Goal: Check status: Check status

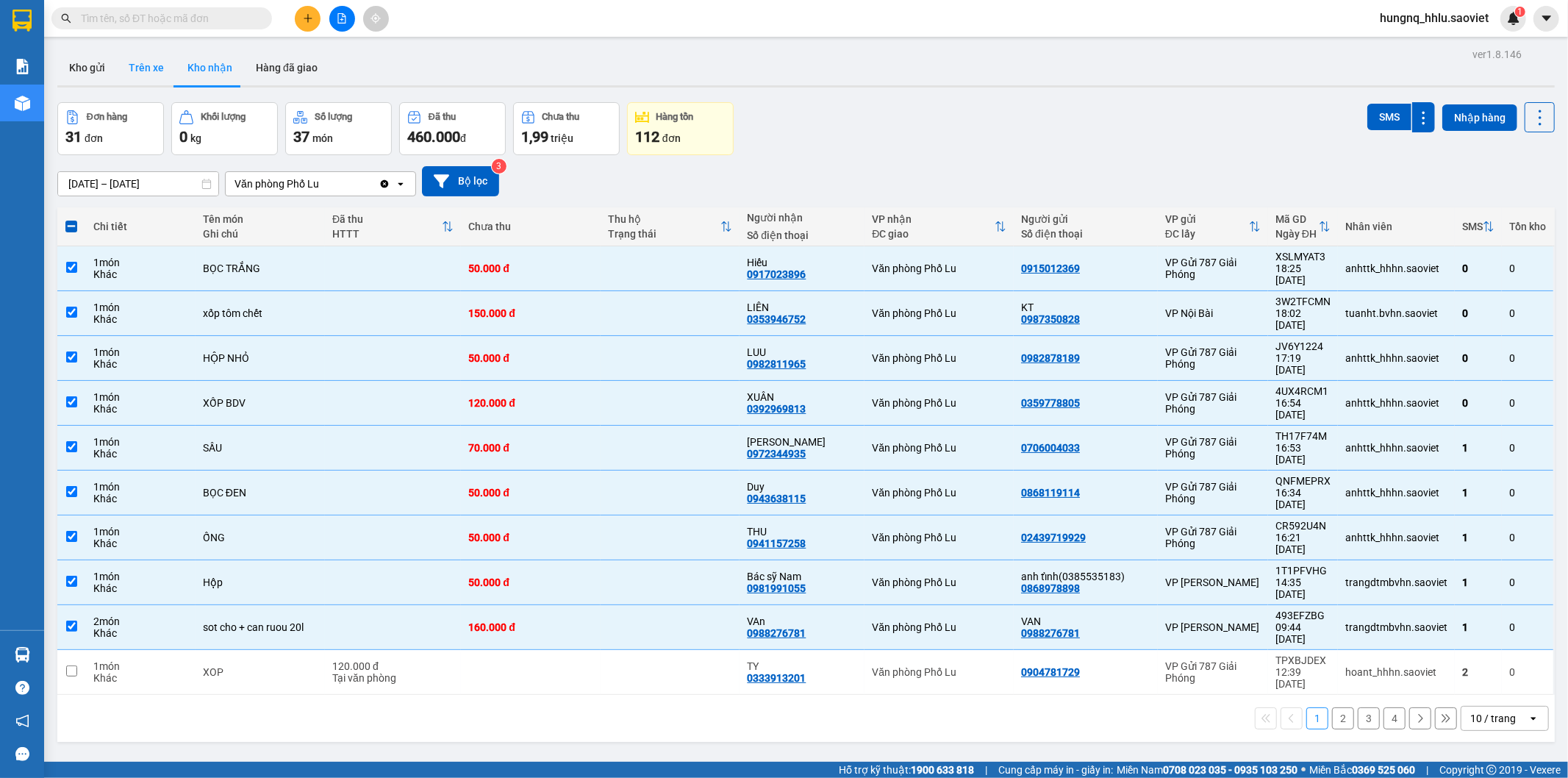
click at [130, 70] on button "Trên xe" at bounding box center [146, 67] width 59 height 36
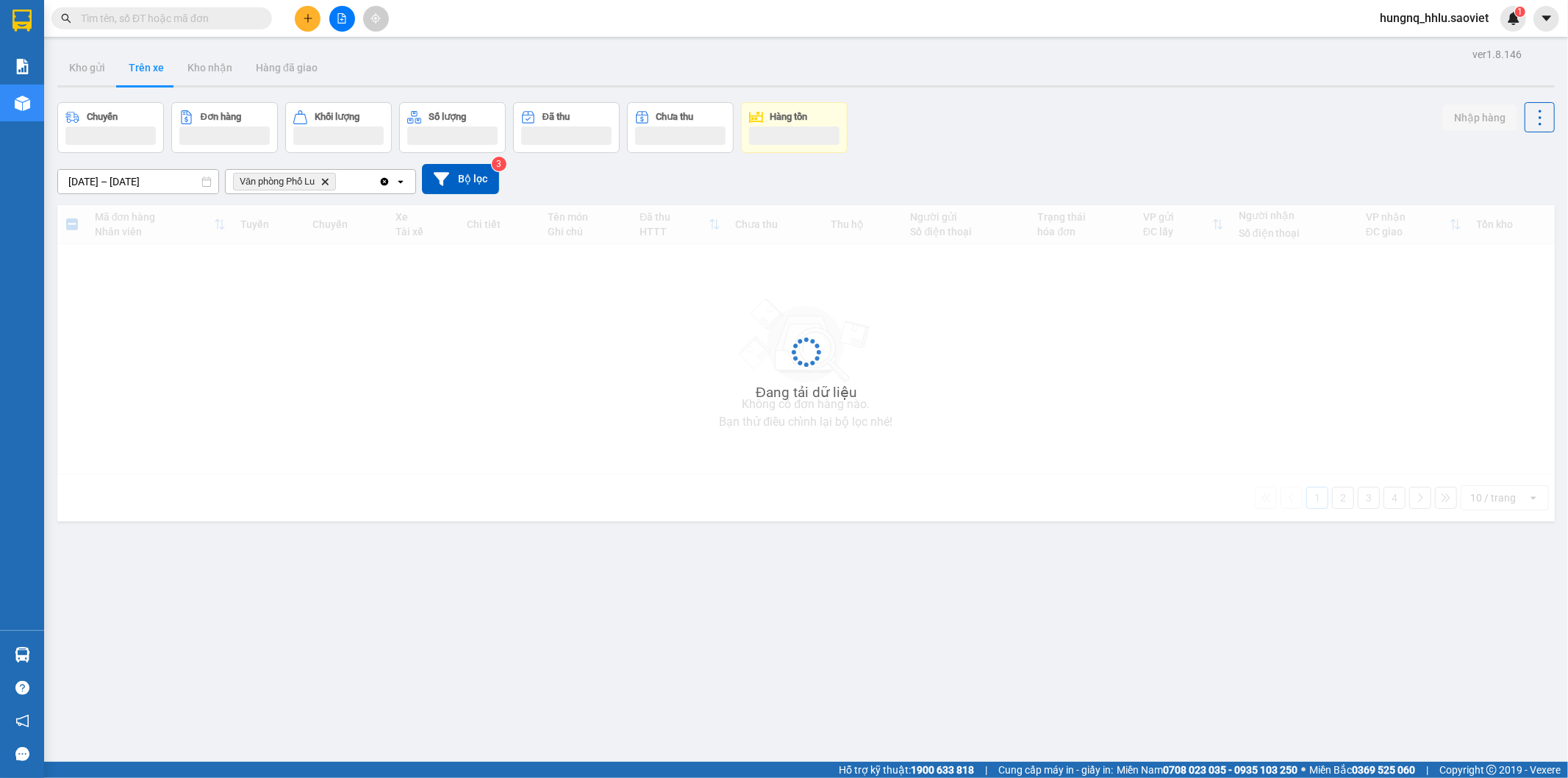
click at [130, 70] on button "Trên xe" at bounding box center [146, 67] width 59 height 36
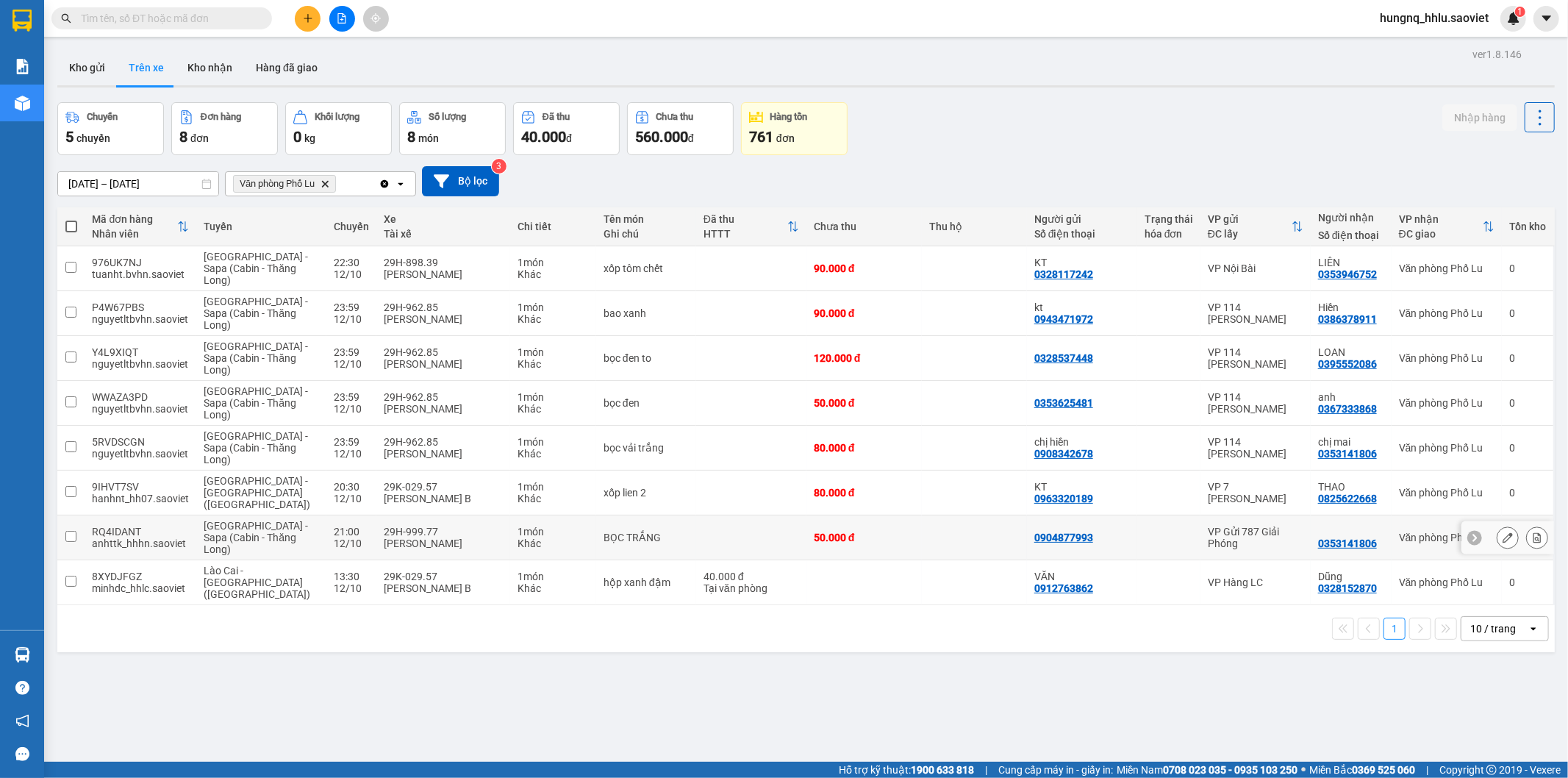
click at [335, 527] on td "21:00 [DATE]" at bounding box center [351, 537] width 50 height 45
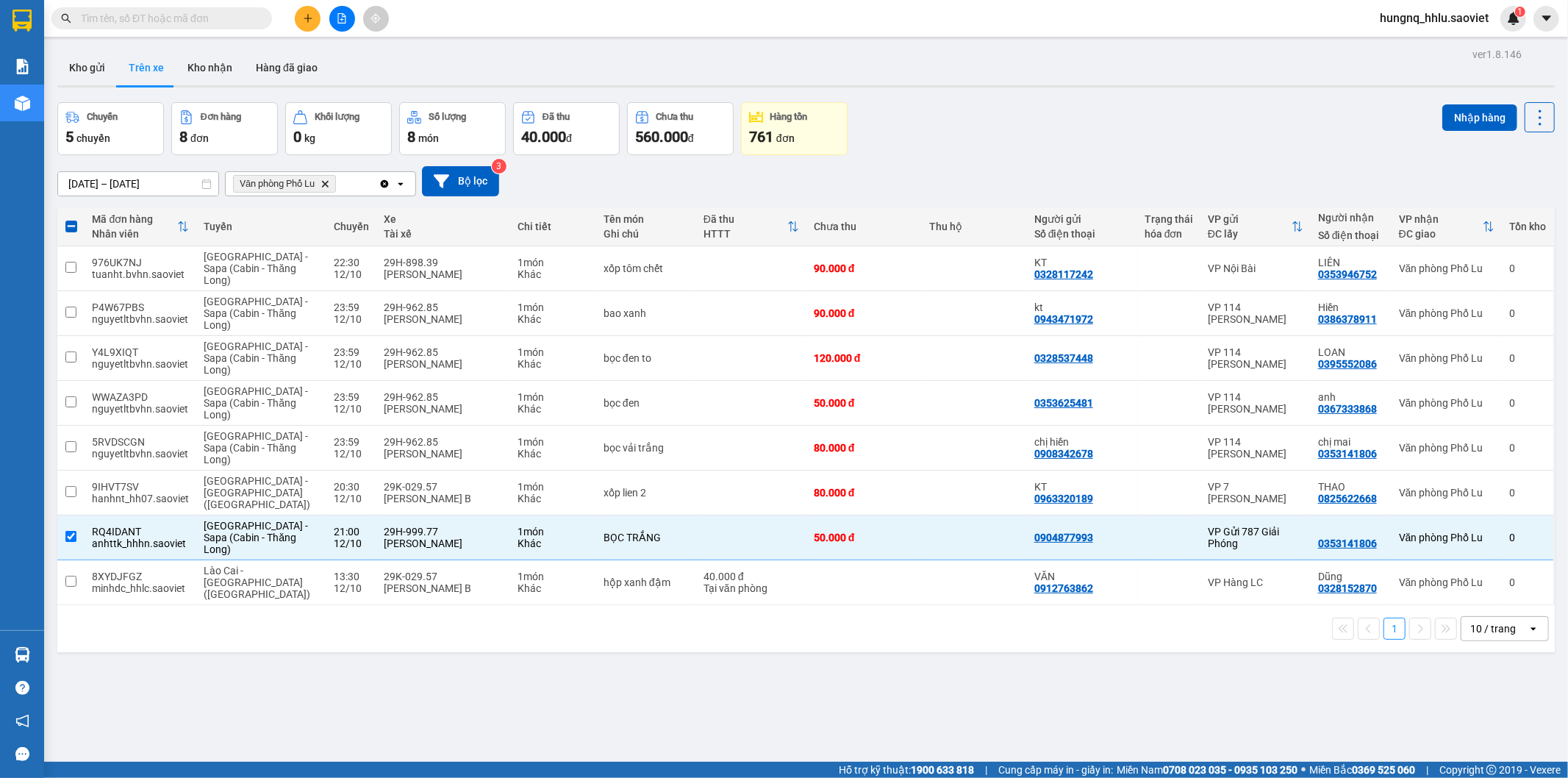
scroll to position [67, 0]
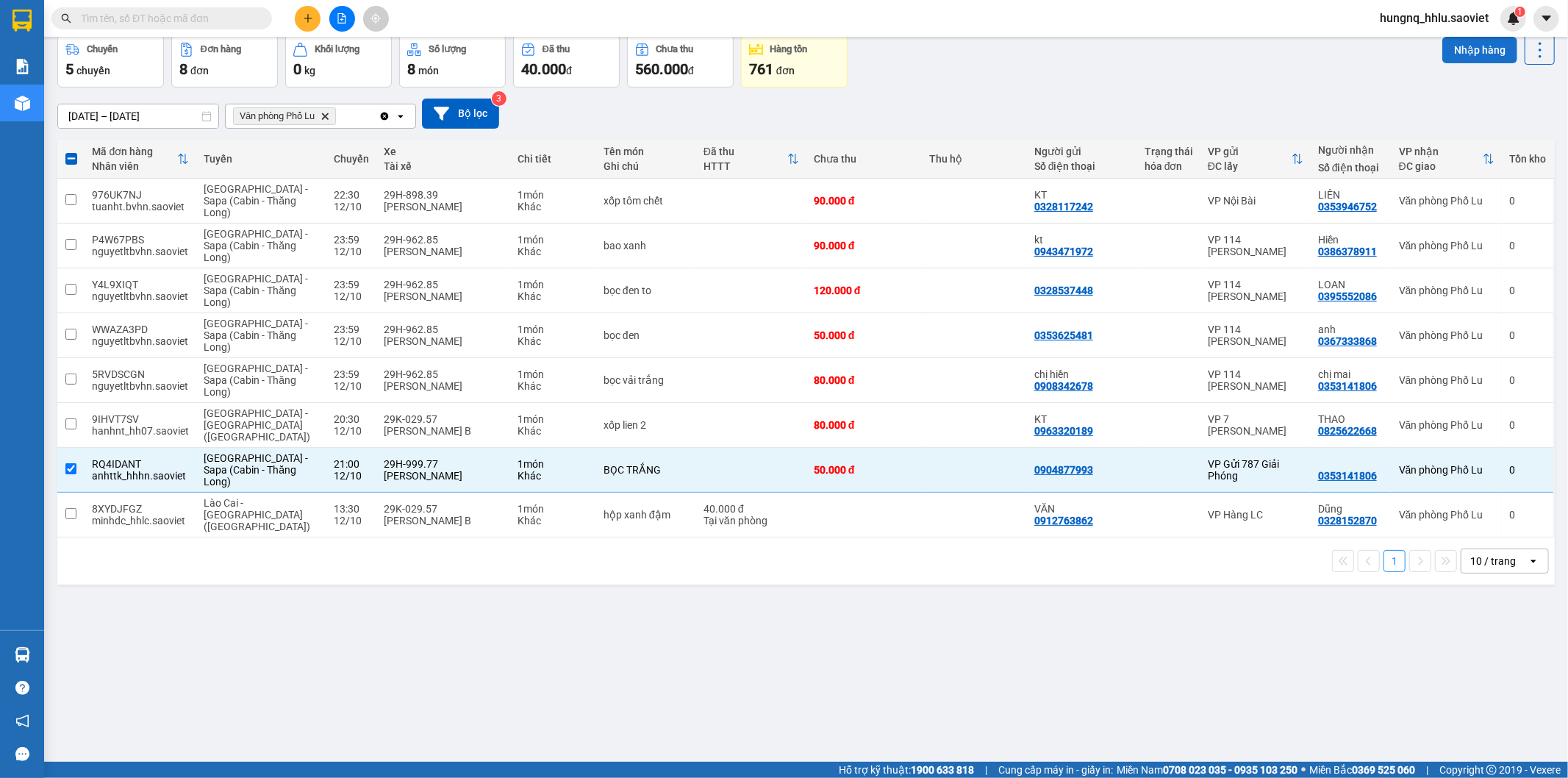
click at [1493, 51] on button "Nhập hàng" at bounding box center [1479, 50] width 75 height 26
checkbox input "false"
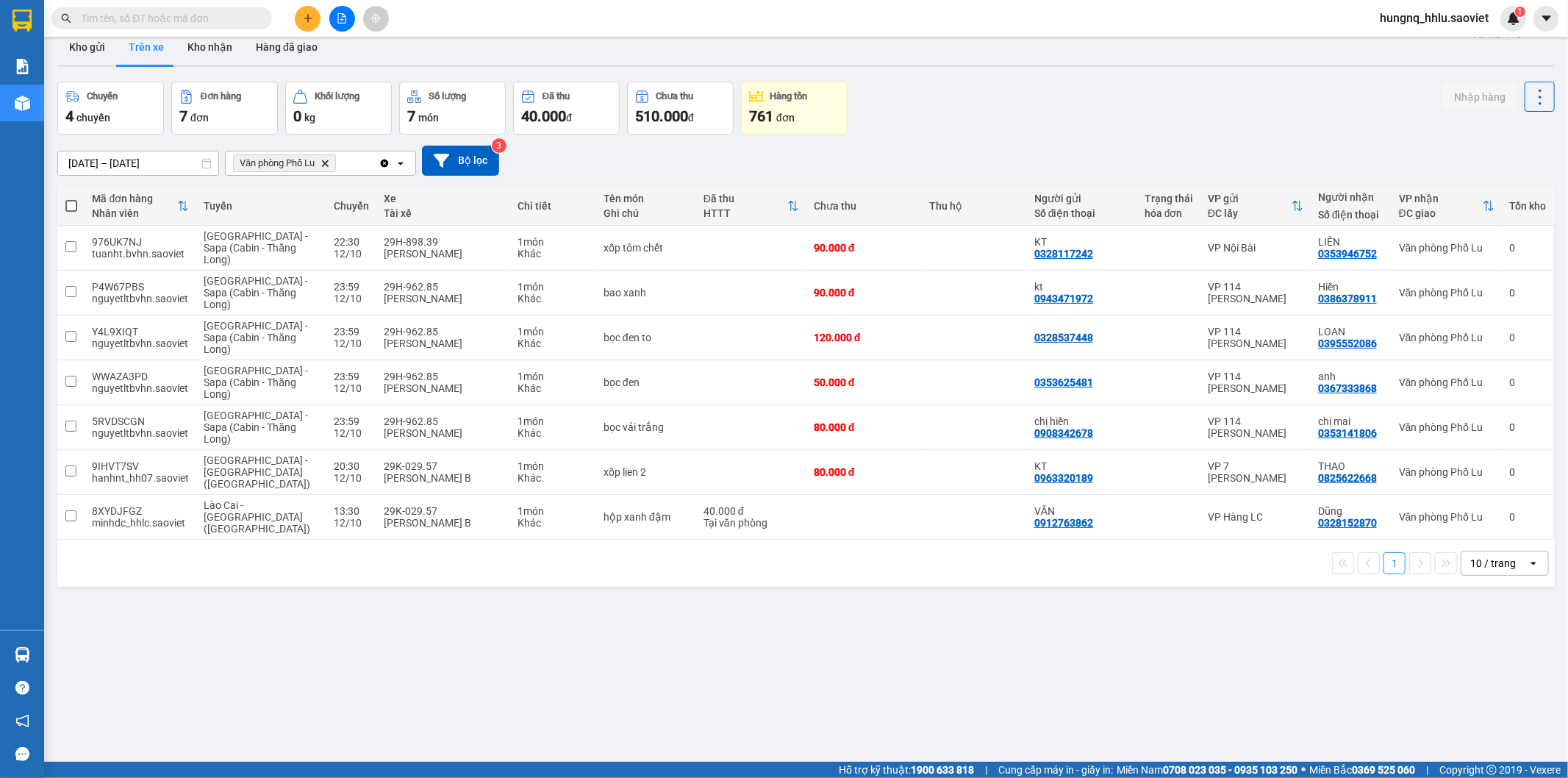
scroll to position [0, 0]
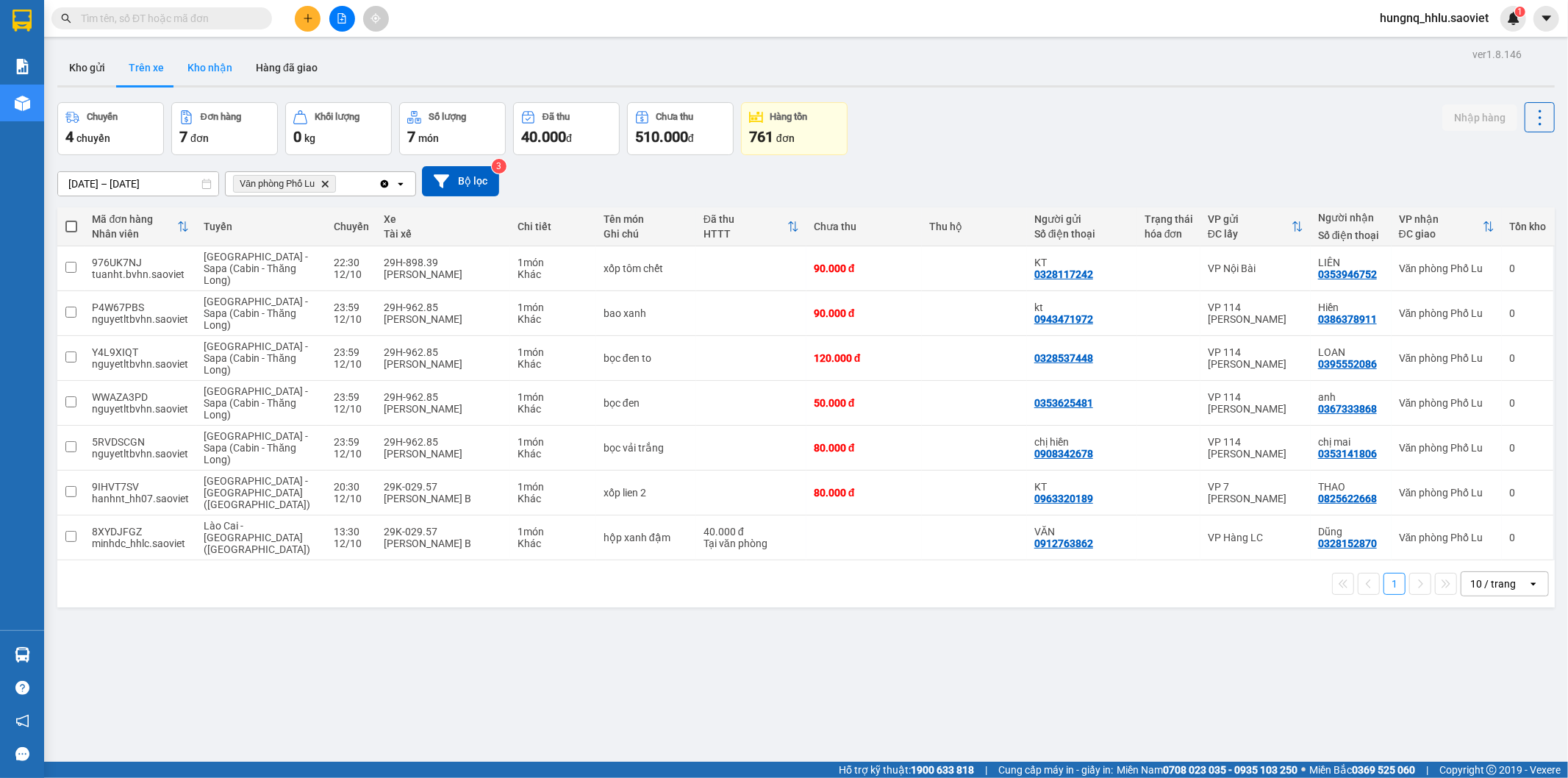
click at [193, 64] on button "Kho nhận" at bounding box center [210, 67] width 68 height 36
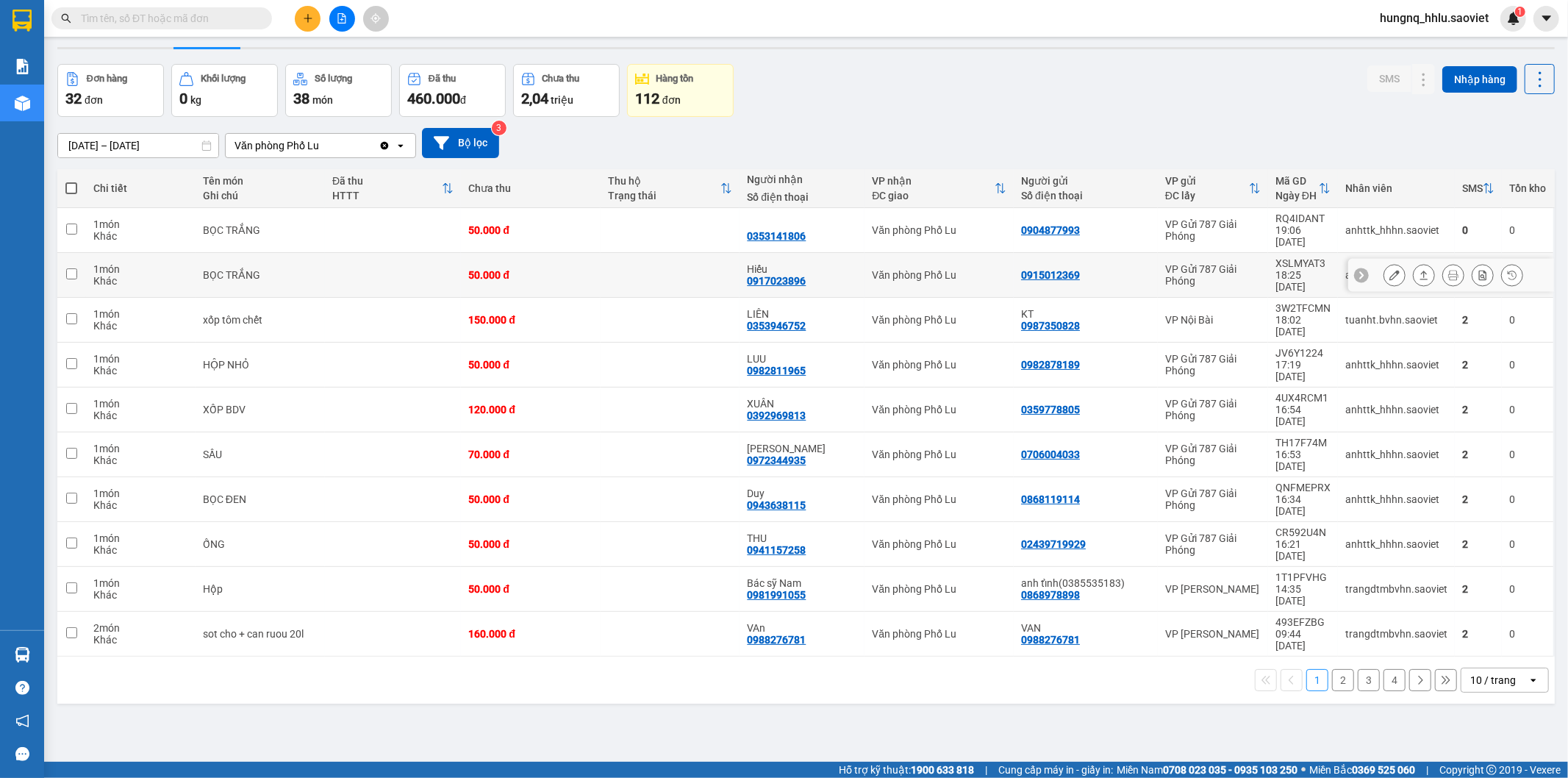
scroll to position [67, 0]
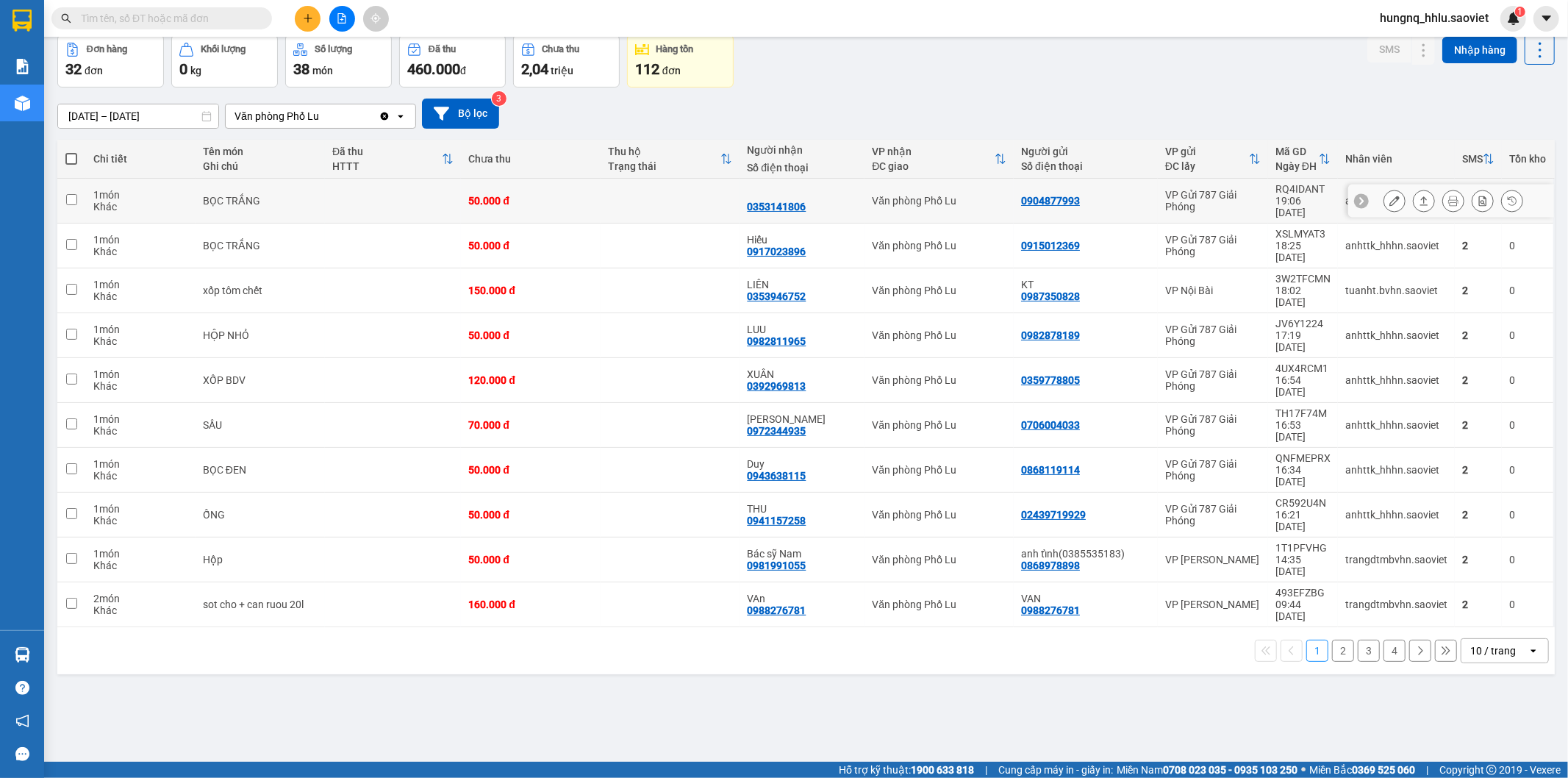
click at [185, 192] on div "1 món" at bounding box center [140, 195] width 95 height 12
checkbox input "true"
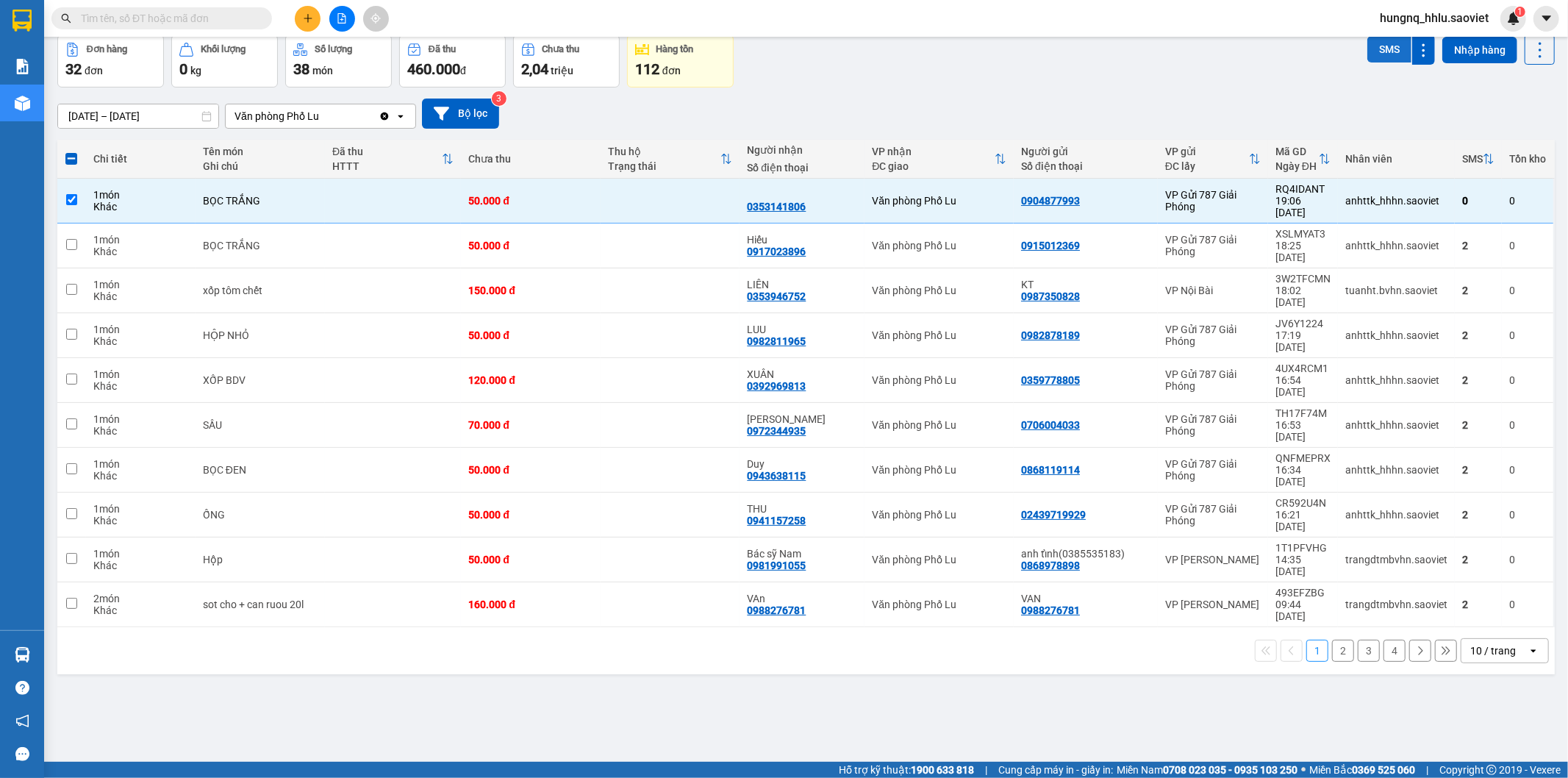
click at [1372, 47] on button "SMS" at bounding box center [1389, 49] width 44 height 26
click at [1372, 47] on div "Thông báo Đã gửi SMS đến nhà mạng thành công. Nhà mạng sẽ chuyển SMS đến khách …" at bounding box center [1445, 55] width 176 height 64
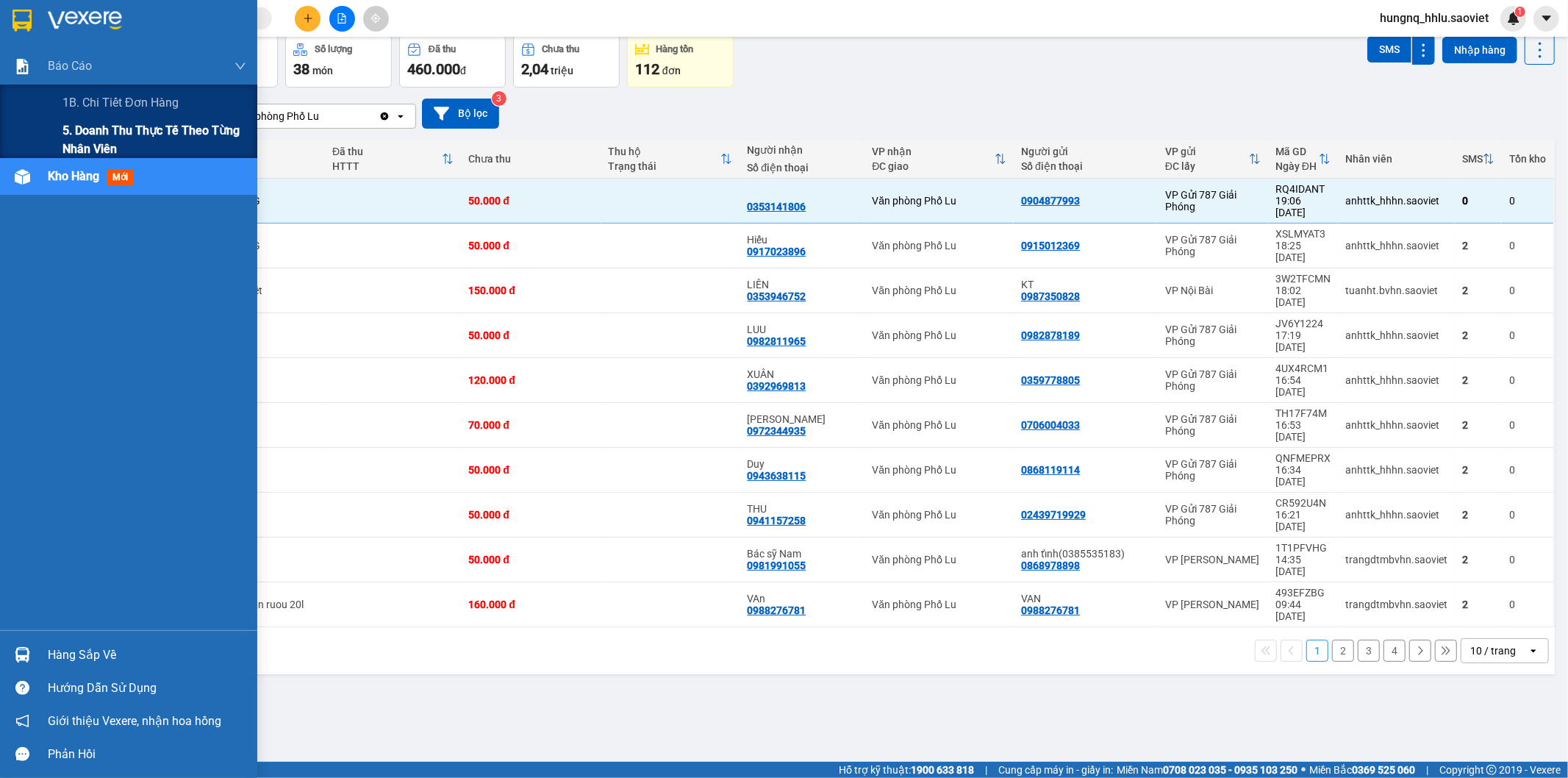
click at [70, 129] on span "5. Doanh thu thực tế theo từng nhân viên" at bounding box center [154, 139] width 184 height 37
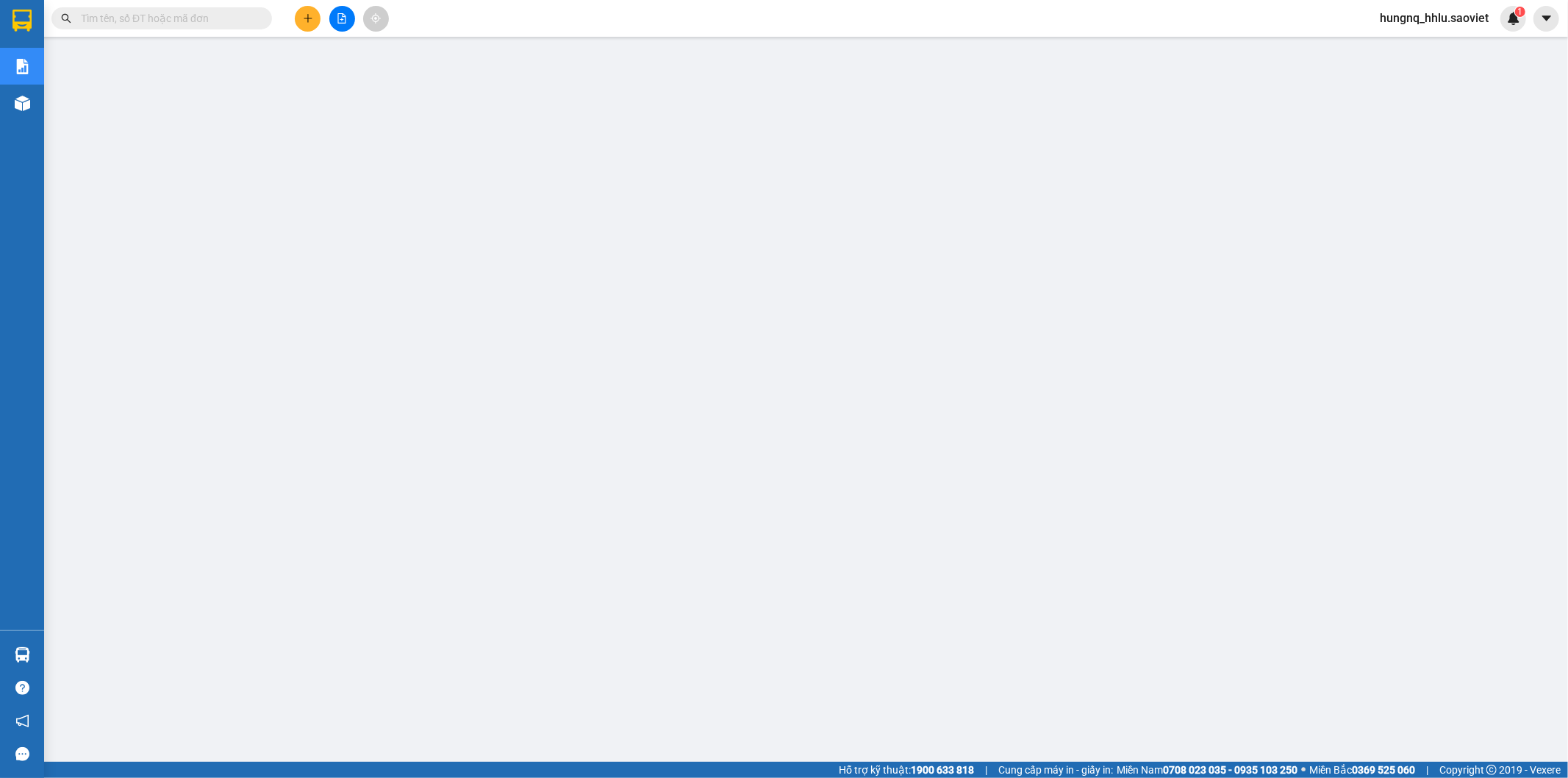
click at [118, 19] on input "text" at bounding box center [167, 18] width 173 height 16
paste input "GGA724Y9"
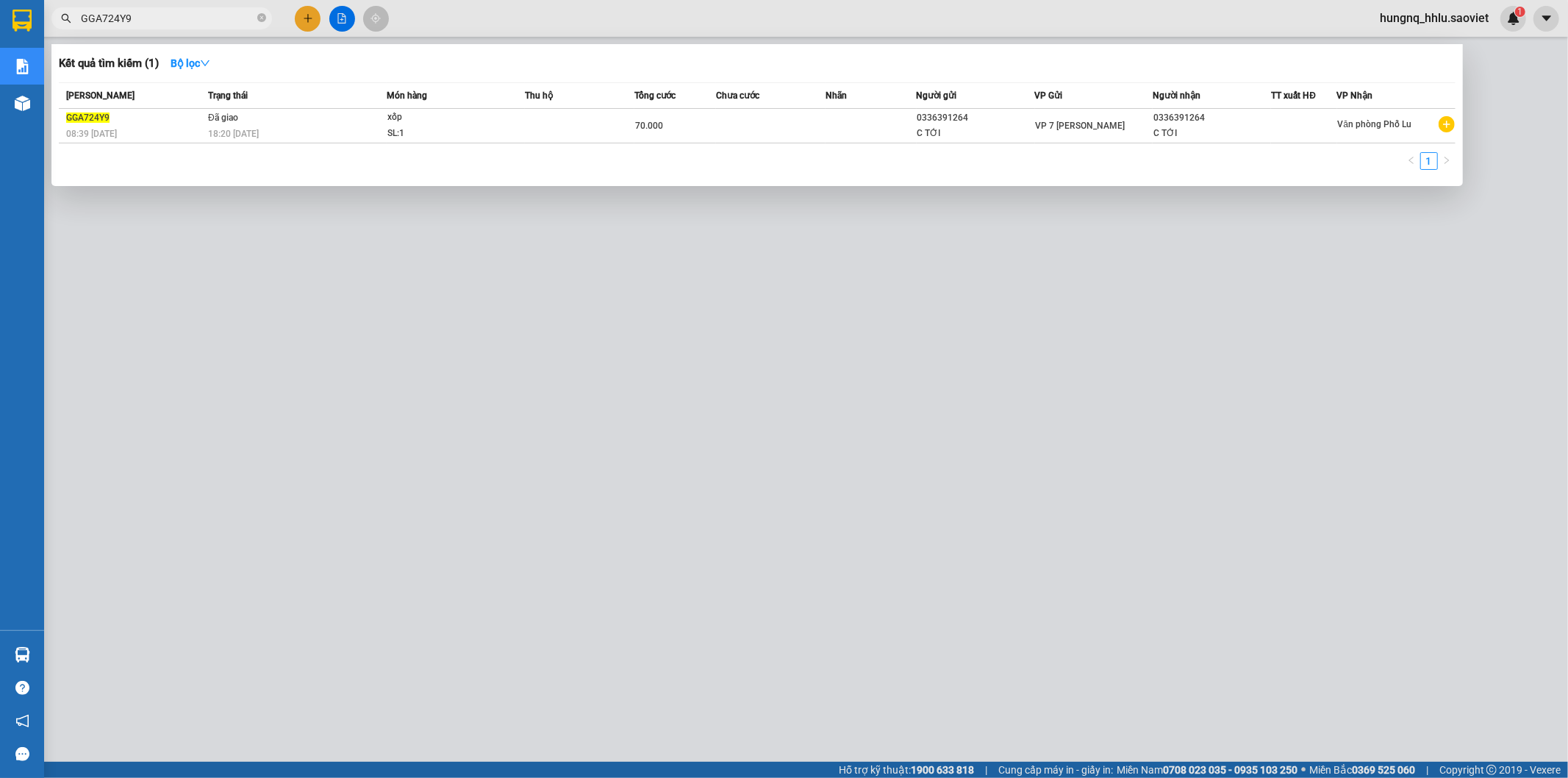
click at [530, 501] on div at bounding box center [784, 389] width 1568 height 778
drag, startPoint x: 148, startPoint y: 13, endPoint x: 0, endPoint y: 39, distance: 150.3
click at [0, 30] on section "Kết quả tìm kiếm ( 1 ) Bộ lọc Mã ĐH Trạng thái Món hàng Thu hộ Tổng cước Chưa c…" at bounding box center [784, 389] width 1568 height 778
paste input "8P8PAQTX"
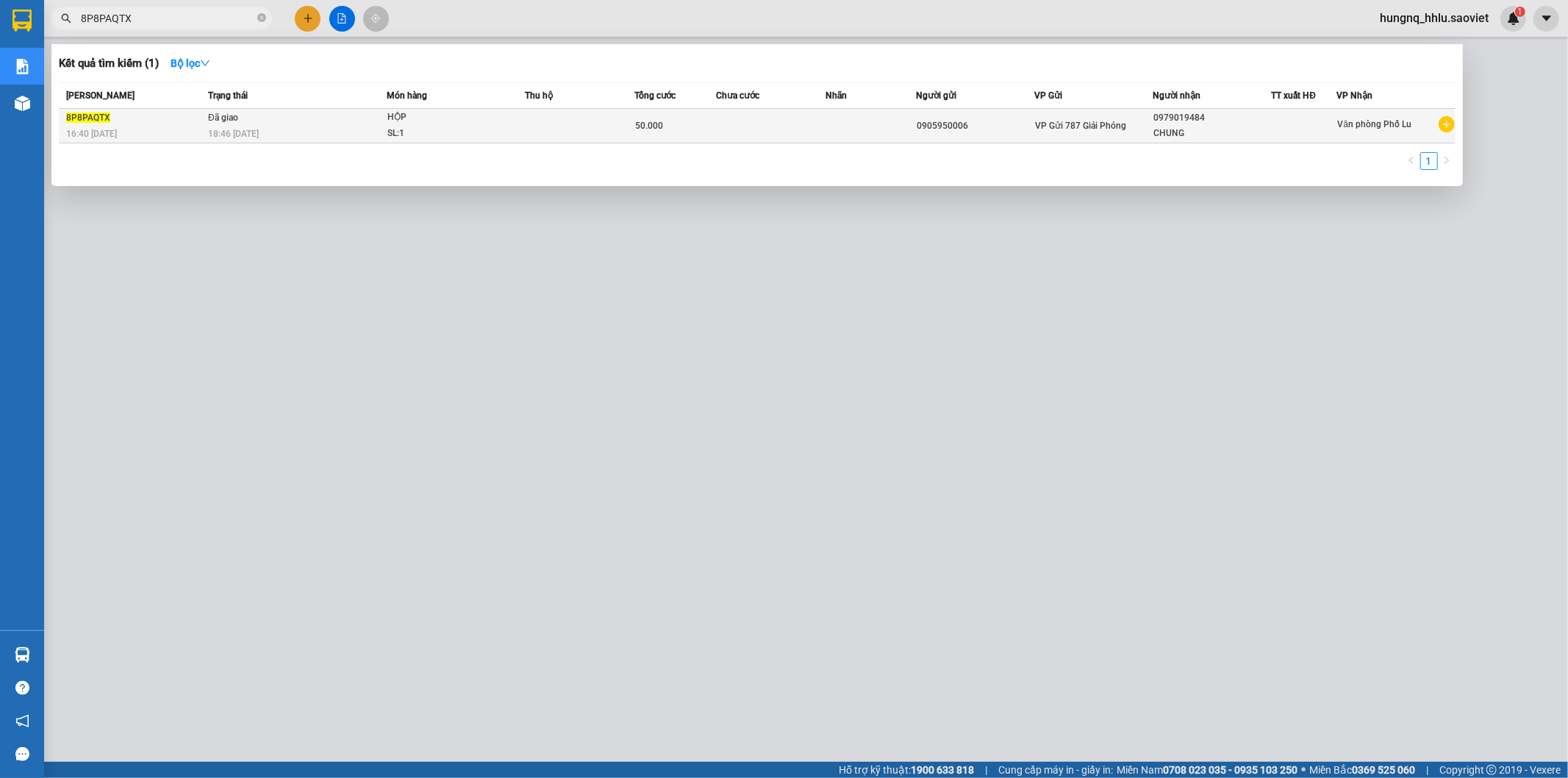
type input "8P8PAQTX"
click at [333, 119] on td "Đã giao 18:46 [DATE]" at bounding box center [295, 126] width 182 height 35
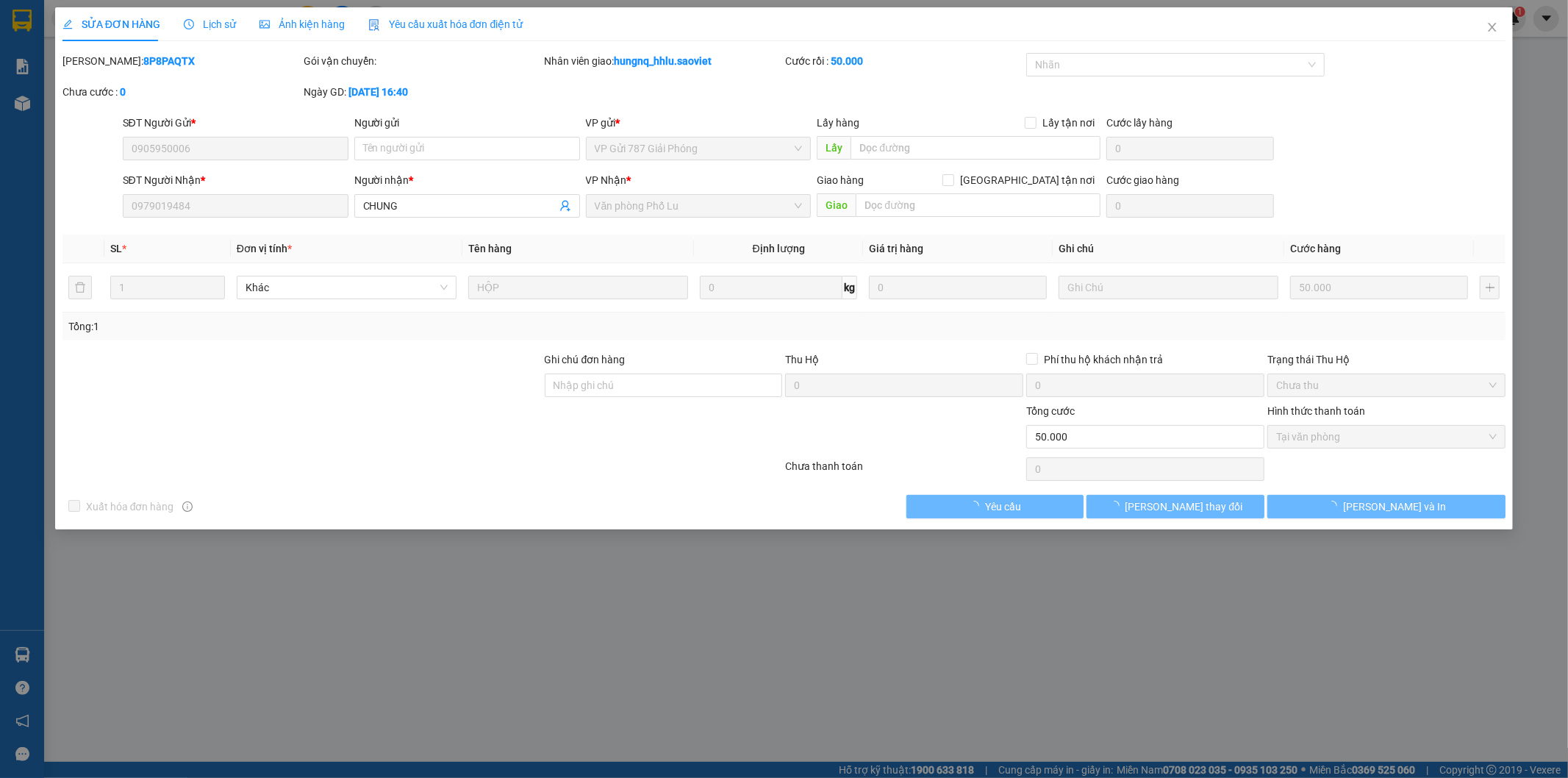
type input "0905950006"
type input "0979019484"
type input "CHUNG"
type input "0"
type input "50.000"
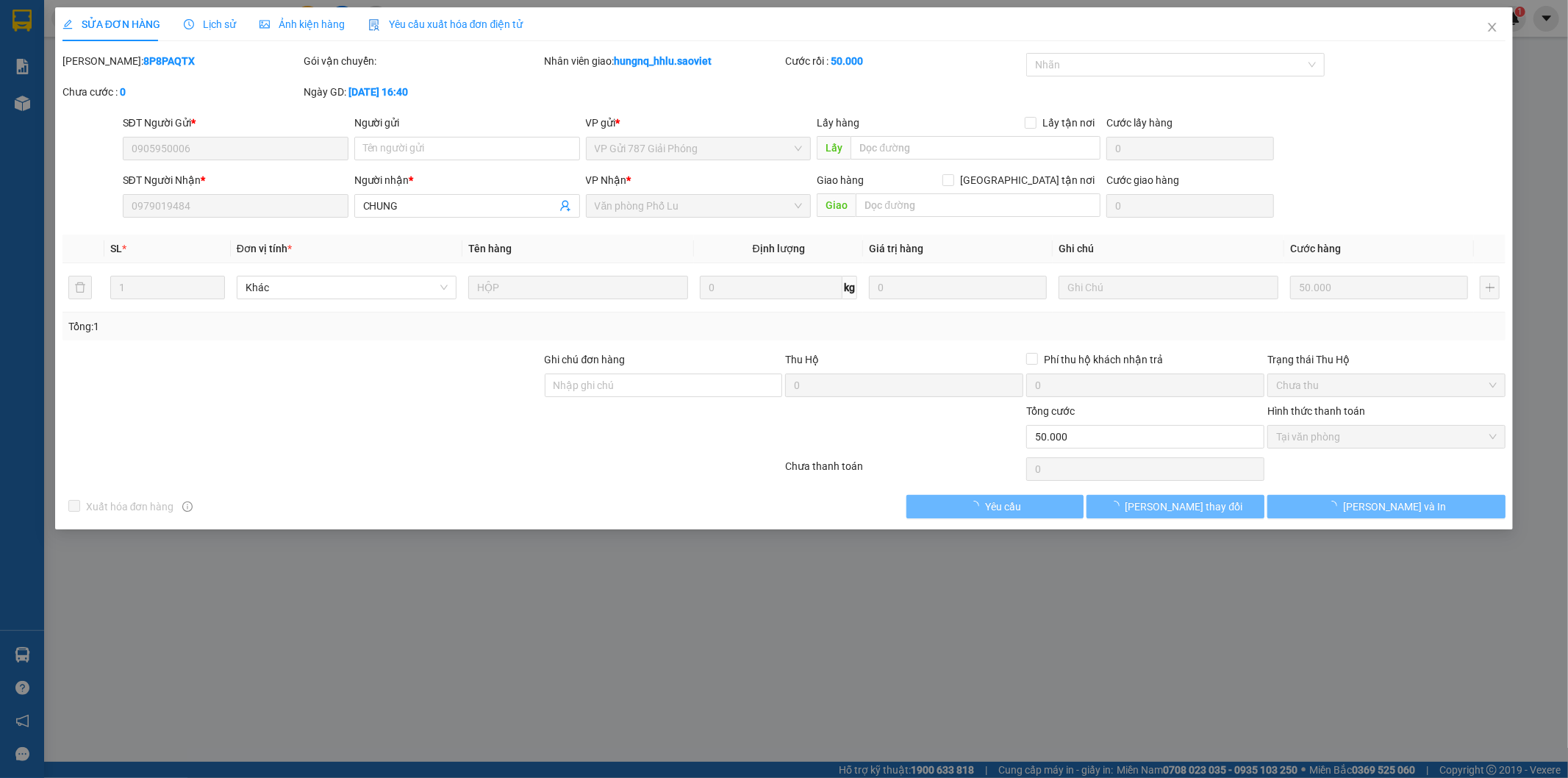
click at [209, 27] on span "Lịch sử" at bounding box center [210, 24] width 52 height 12
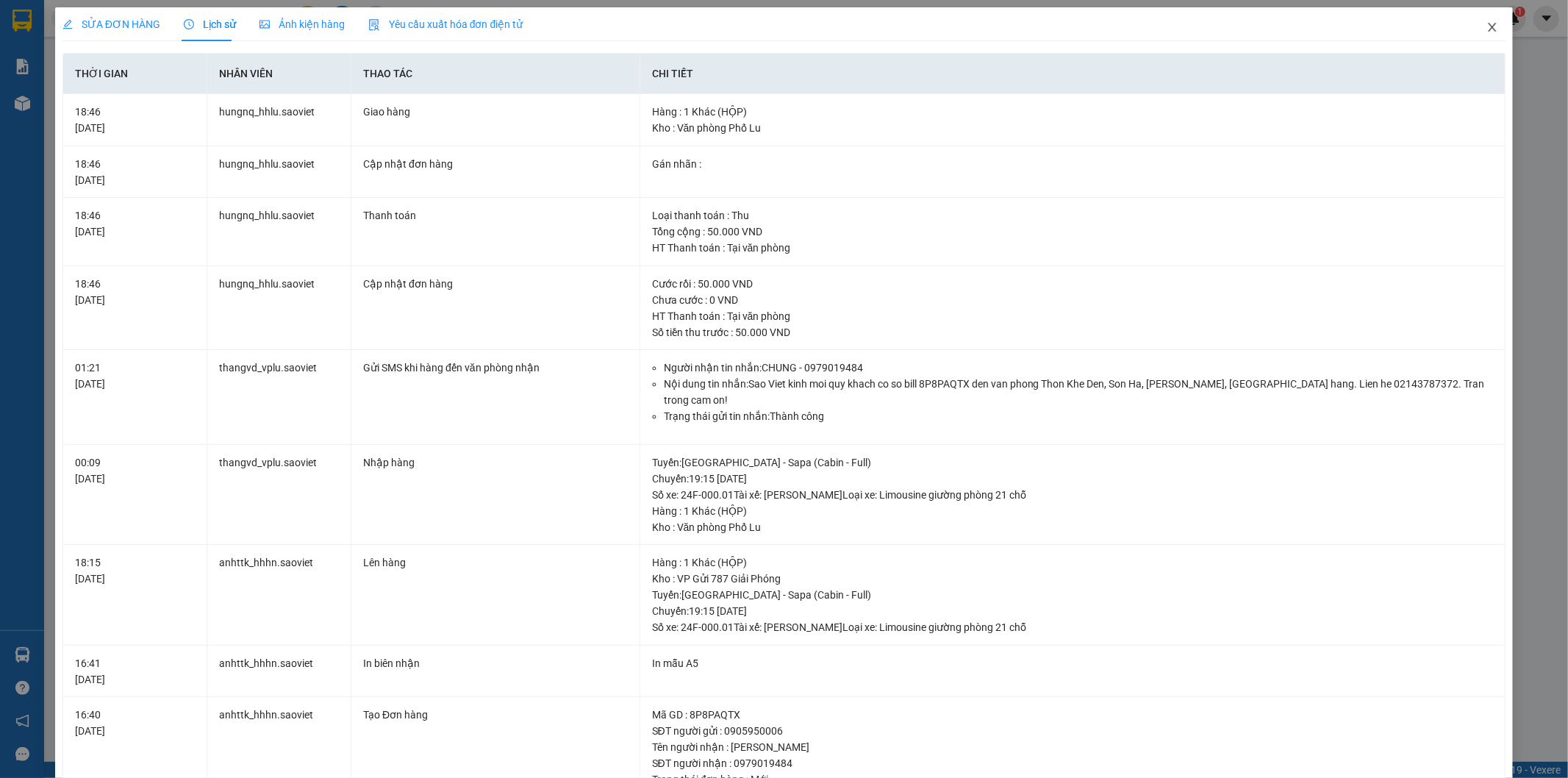
click at [1490, 33] on span "Close" at bounding box center [1492, 28] width 41 height 41
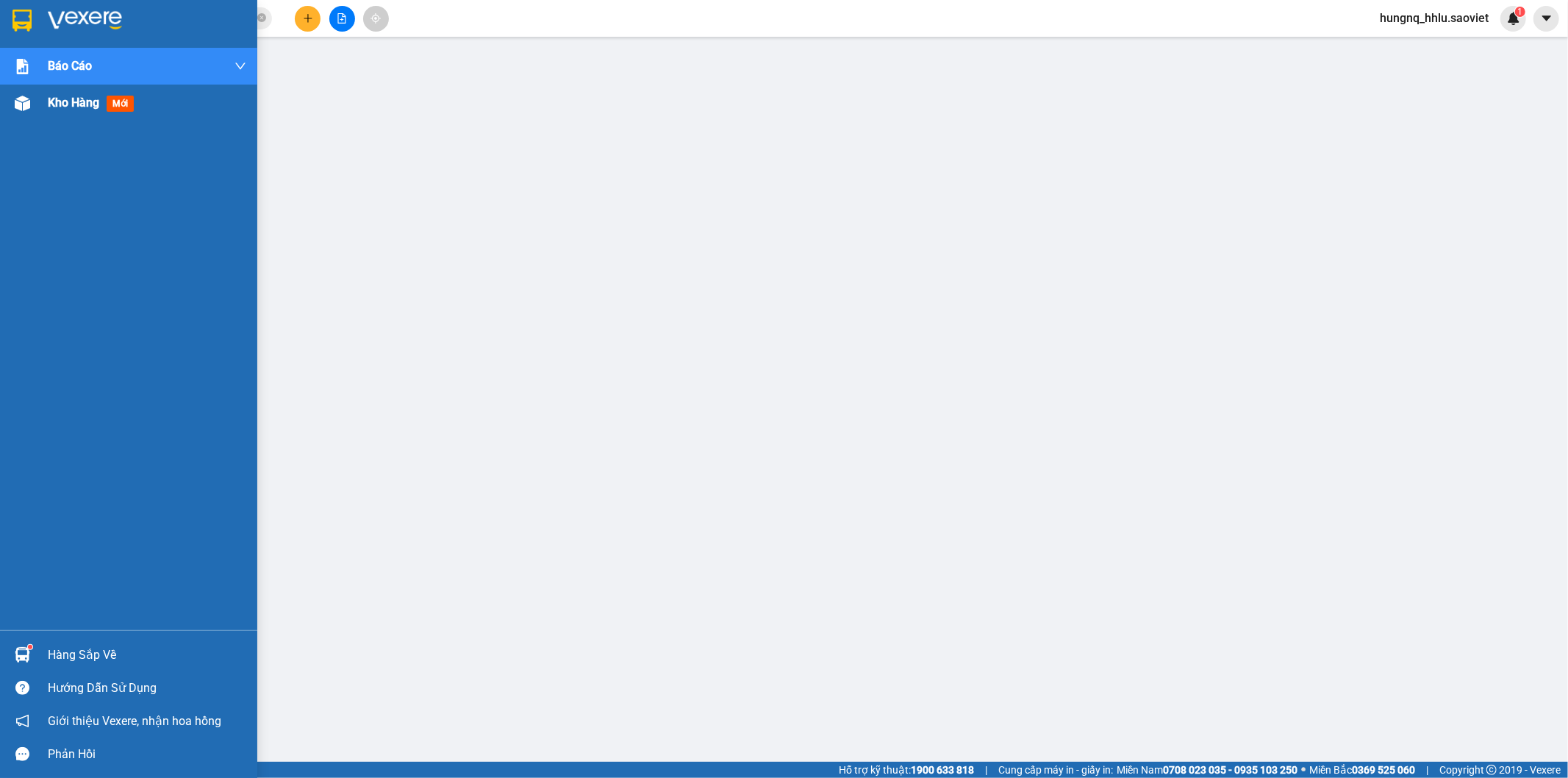
click at [95, 105] on span "Kho hàng" at bounding box center [73, 102] width 51 height 14
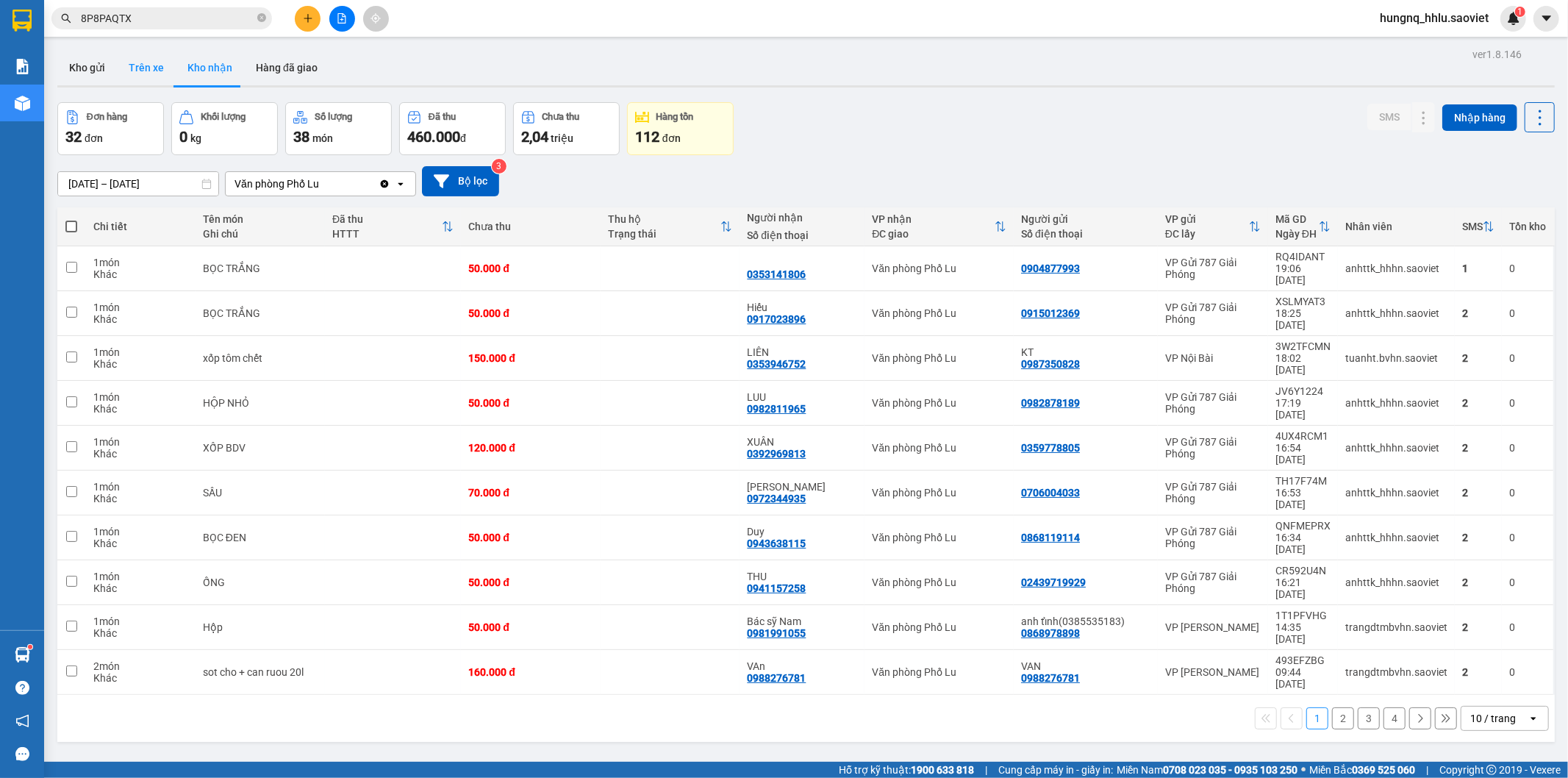
click at [141, 68] on button "Trên xe" at bounding box center [146, 67] width 59 height 36
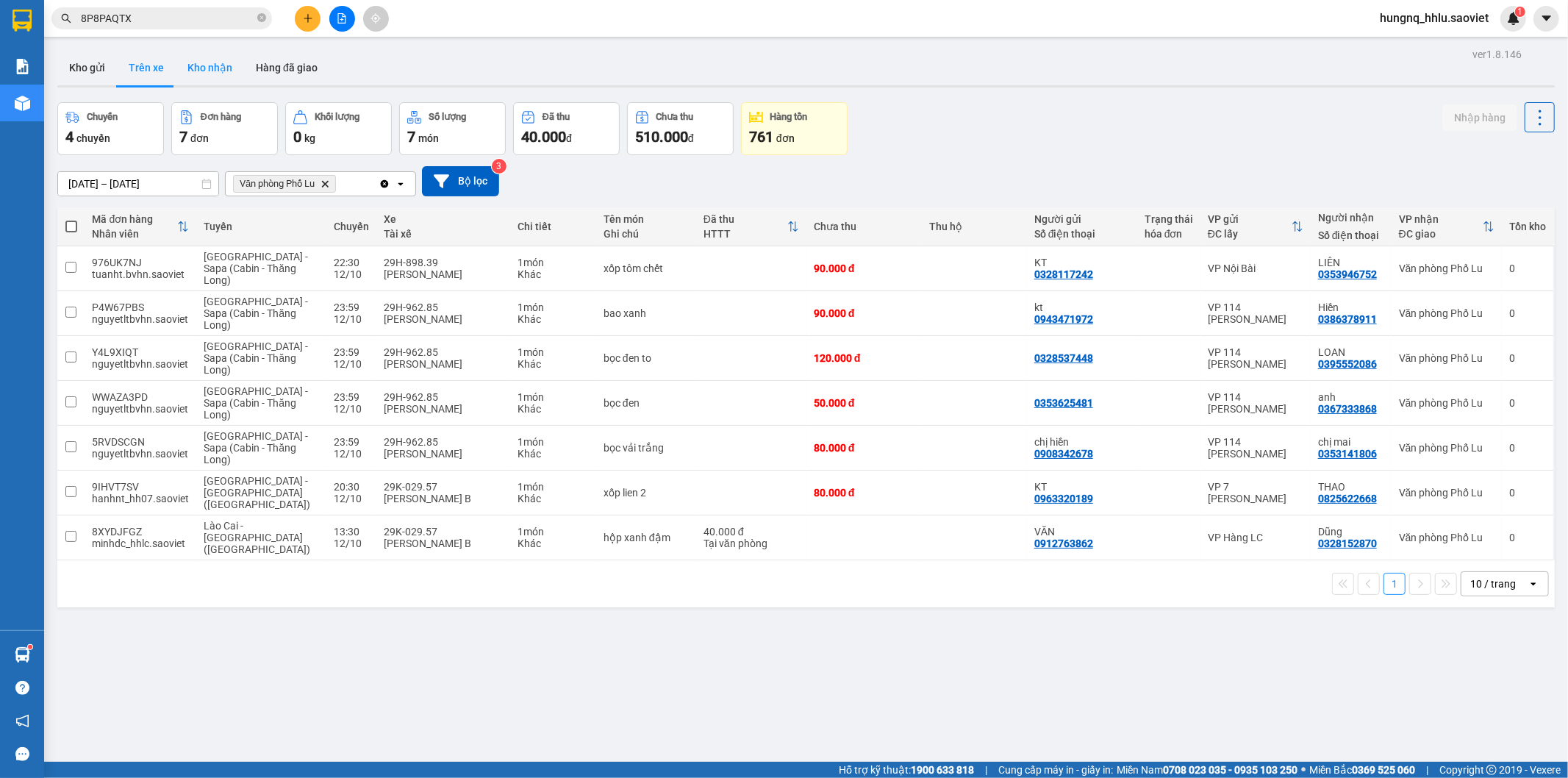
click at [221, 75] on button "Kho nhận" at bounding box center [210, 67] width 68 height 36
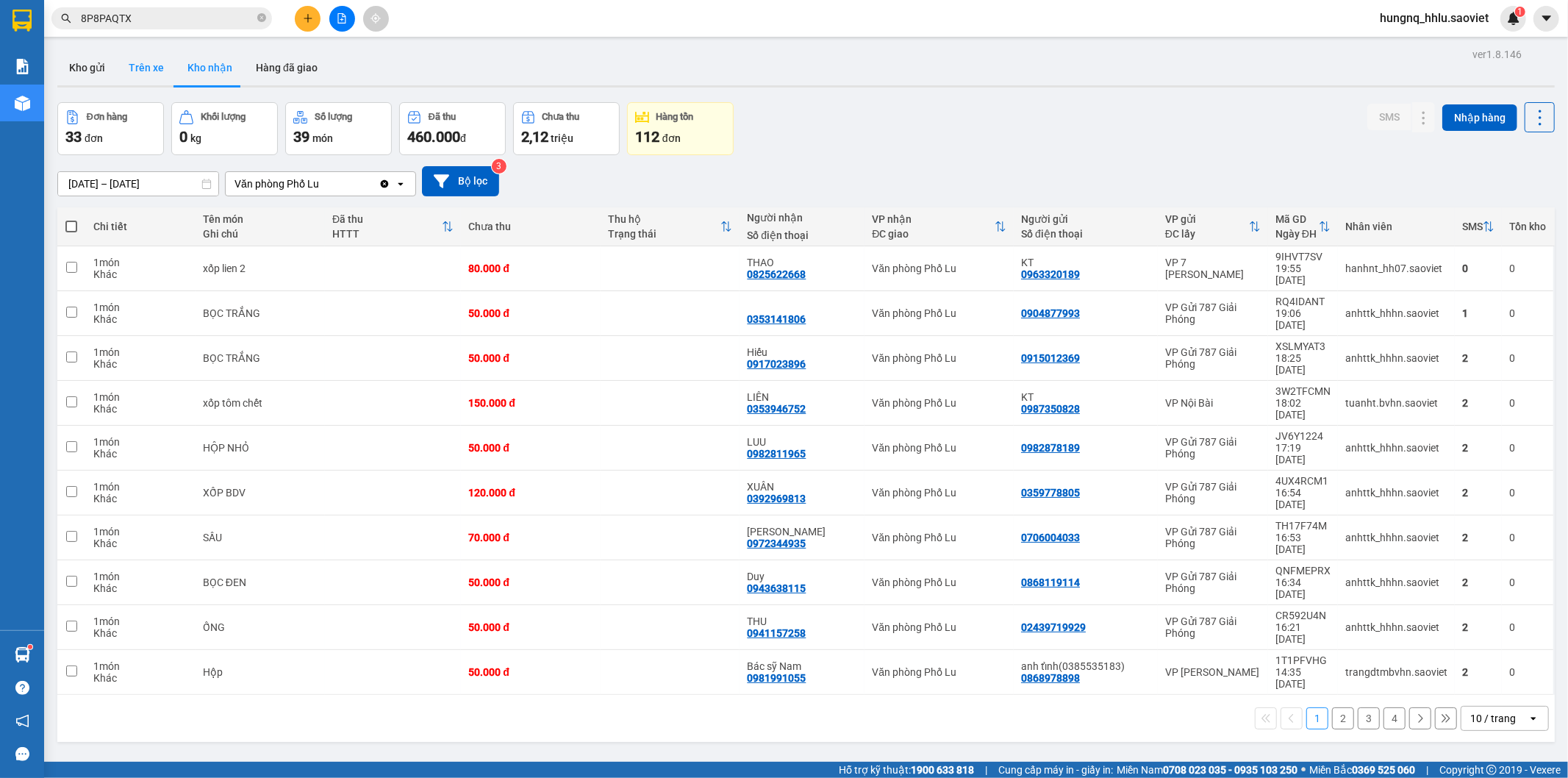
click at [156, 75] on button "Trên xe" at bounding box center [146, 67] width 59 height 36
